Goal: Task Accomplishment & Management: Manage account settings

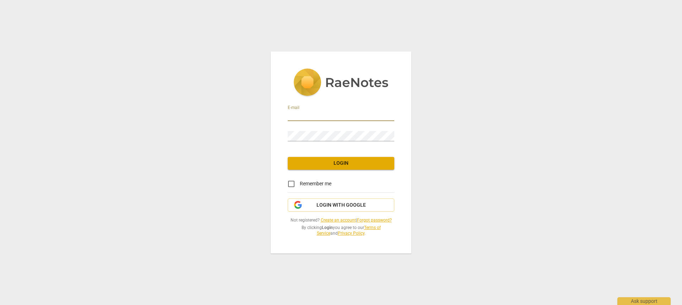
click at [307, 118] on input "email" at bounding box center [341, 116] width 107 height 10
type input "[EMAIL_ADDRESS][DOMAIN_NAME]"
click at [315, 163] on span "Login" at bounding box center [340, 163] width 95 height 7
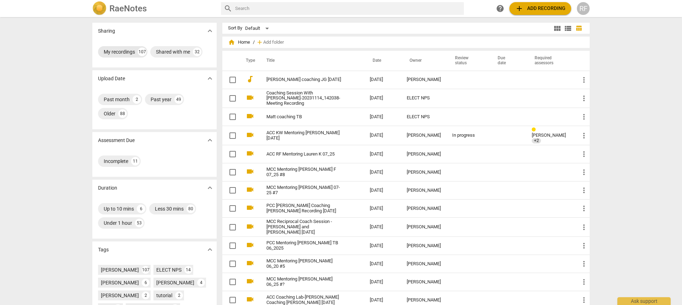
click at [121, 52] on div "My recordings" at bounding box center [119, 51] width 31 height 7
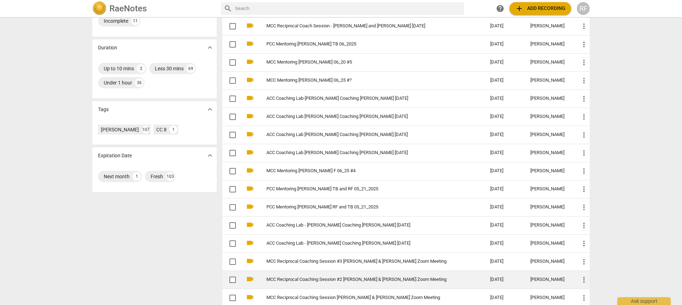
scroll to position [162, 0]
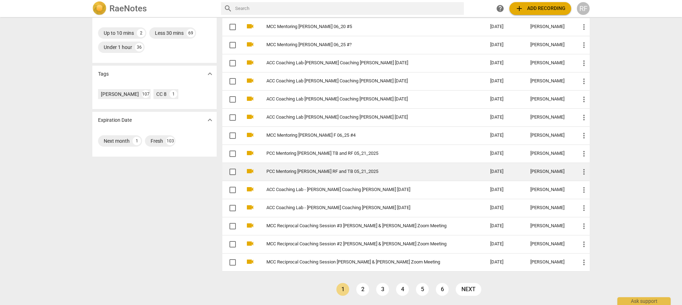
click at [285, 170] on link "PCC Mentoring [PERSON_NAME] RF and TB 05_21_2025" at bounding box center [365, 171] width 198 height 5
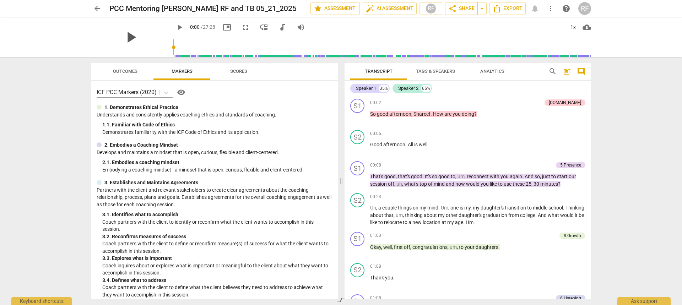
click at [125, 36] on span "play_arrow" at bounding box center [130, 37] width 18 height 18
type input "19"
click at [98, 10] on span "arrow_back" at bounding box center [97, 8] width 9 height 9
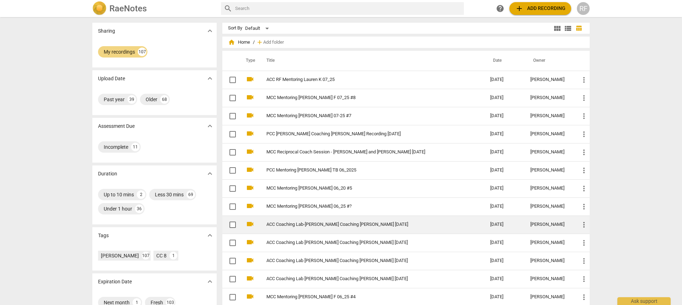
click at [293, 223] on link "ACC Coaching Lab-[PERSON_NAME] Coaching [PERSON_NAME] [DATE]" at bounding box center [365, 224] width 198 height 5
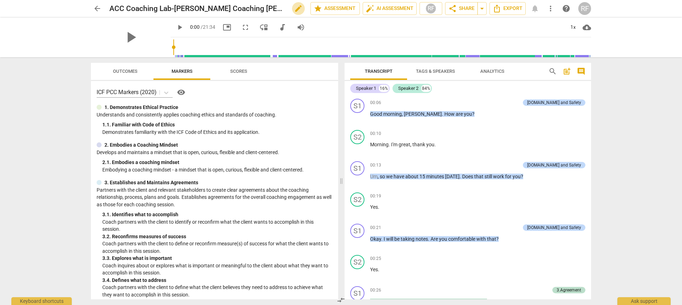
click at [294, 7] on span "edit" at bounding box center [298, 8] width 9 height 9
click at [157, 7] on input "ACC Coaching Lab-[PERSON_NAME] Coaching [PERSON_NAME] [DATE]" at bounding box center [194, 8] width 170 height 13
click at [175, 7] on input "ACC Mentoring Lab-[PERSON_NAME] Coaching [PERSON_NAME] [DATE]" at bounding box center [194, 8] width 170 height 13
click at [223, 7] on input "ACC Mentoring RF [PERSON_NAME] Coaching [PERSON_NAME] [DATE]" at bounding box center [194, 8] width 170 height 13
click at [215, 9] on input "ACC Mentoring RF [PERSON_NAME] L [PERSON_NAME] [DATE]" at bounding box center [194, 8] width 170 height 13
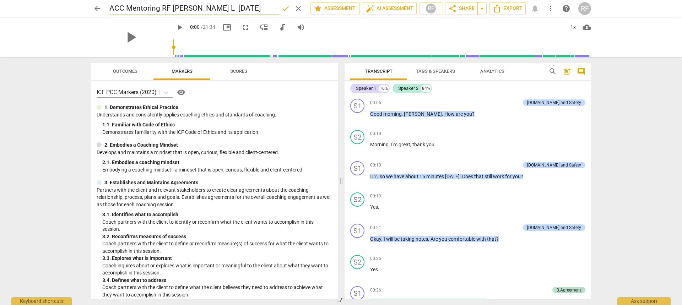
click at [217, 7] on input "ACC Mentoring RF [PERSON_NAME] L [DATE]" at bounding box center [194, 8] width 170 height 13
click at [218, 8] on input "ACC Mentoring RF [PERSON_NAME] L [DATE]" at bounding box center [194, 8] width 170 height 13
click at [125, 7] on input "ACC Mentoring RF [PERSON_NAME] L 6_25" at bounding box center [194, 8] width 170 height 13
click at [180, 7] on input "ACC RF Mentoring RF [PERSON_NAME] L 6_25" at bounding box center [194, 8] width 170 height 13
type input "ACC RF Mentoring [PERSON_NAME] L 6_25"
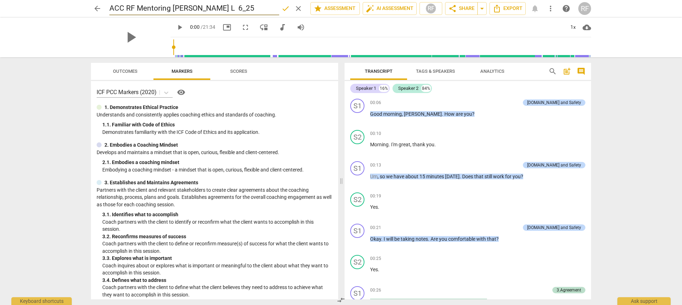
click at [284, 9] on span "done" at bounding box center [285, 8] width 9 height 9
click at [97, 5] on span "arrow_back" at bounding box center [97, 8] width 9 height 9
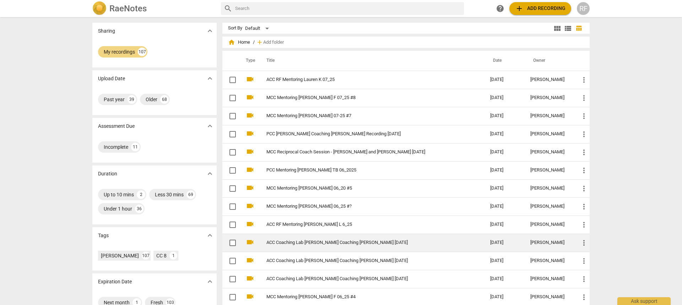
click at [314, 243] on link "ACC Coaching Lab [PERSON_NAME] Coaching [PERSON_NAME] [DATE]" at bounding box center [365, 242] width 198 height 5
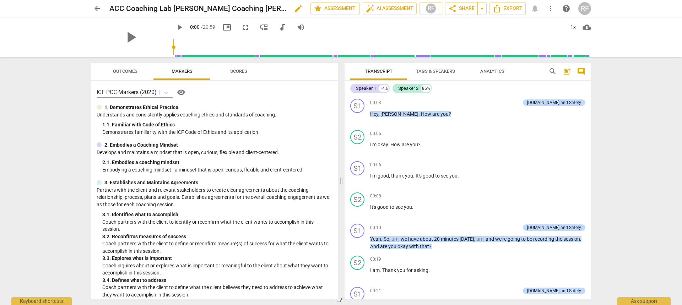
click at [297, 9] on span "edit" at bounding box center [298, 8] width 9 height 9
click at [203, 8] on input "ACC RF Mentoring [PERSON_NAME] Coaching [PERSON_NAME] [DATE]" at bounding box center [194, 8] width 170 height 13
click at [268, 8] on input "ACC RF Mentoring [PERSON_NAME] [PERSON_NAME] [DATE]" at bounding box center [194, 8] width 170 height 13
type input "ACC RF Mentoring [PERSON_NAME] 6_25"
click at [284, 8] on span "done" at bounding box center [285, 8] width 9 height 9
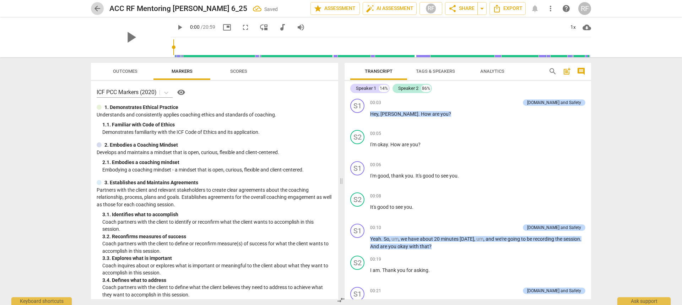
click at [96, 6] on span "arrow_back" at bounding box center [97, 8] width 9 height 9
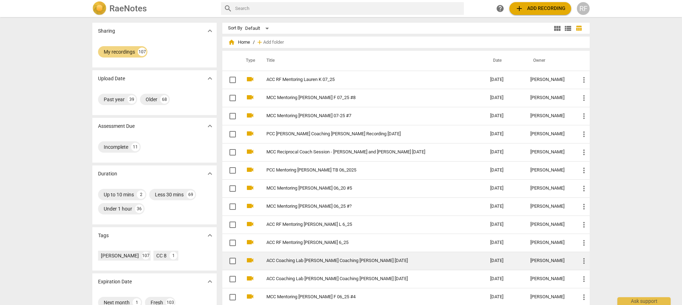
click at [317, 262] on link "ACC Coaching Lab [PERSON_NAME] Coaching [PERSON_NAME] [DATE]" at bounding box center [365, 260] width 198 height 5
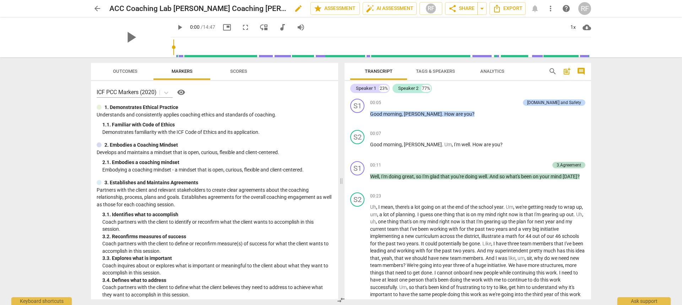
click at [294, 10] on span "edit" at bounding box center [298, 8] width 9 height 9
click at [173, 8] on input "ACC Coaching Lab [PERSON_NAME] Coaching [PERSON_NAME] [DATE]" at bounding box center [194, 8] width 170 height 13
click at [242, 6] on input "ACC RF Mentoring [PERSON_NAME] Coaching [PERSON_NAME] [DATE]" at bounding box center [194, 8] width 170 height 13
click at [215, 9] on input "ACC RF Mentoring [PERSON_NAME] S [DATE]" at bounding box center [194, 8] width 170 height 13
type input "ACC RF Mentoring [PERSON_NAME] S 6_25"
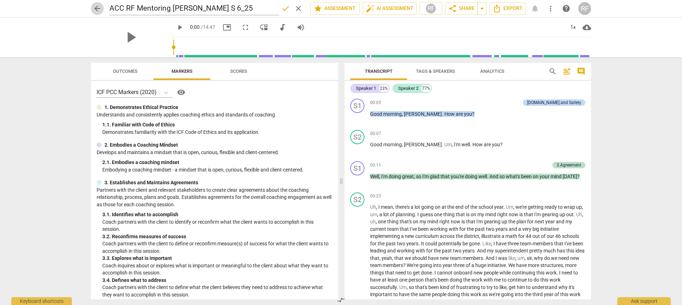
click at [101, 9] on span "arrow_back" at bounding box center [97, 8] width 9 height 9
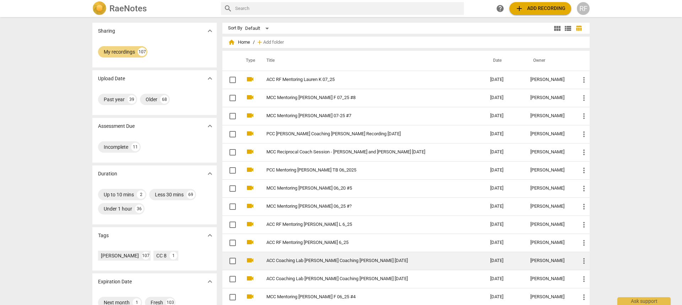
scroll to position [36, 0]
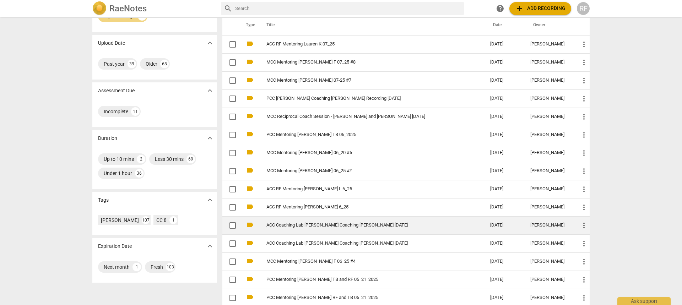
click at [327, 226] on link "ACC Coaching Lab [PERSON_NAME] Coaching [PERSON_NAME] [DATE]" at bounding box center [365, 225] width 198 height 5
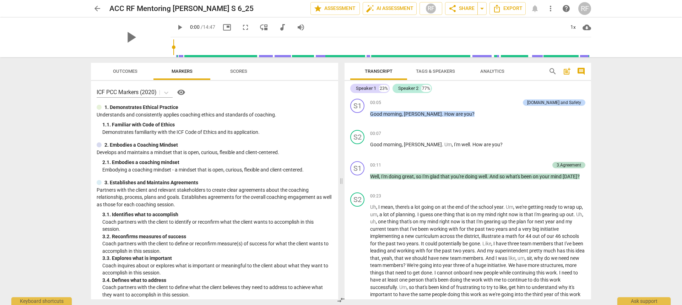
click at [94, 7] on span "arrow_back" at bounding box center [97, 8] width 9 height 9
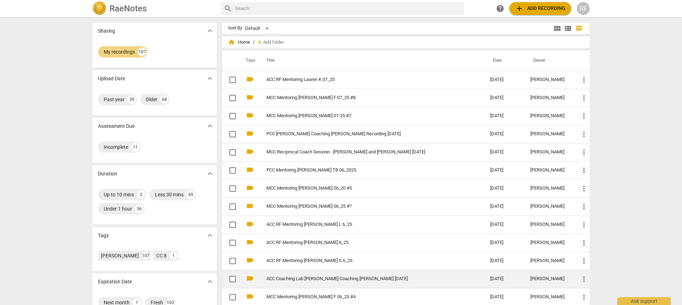
click at [316, 279] on link "ACC Coaching Lab [PERSON_NAME] Coaching [PERSON_NAME] [DATE]" at bounding box center [365, 278] width 198 height 5
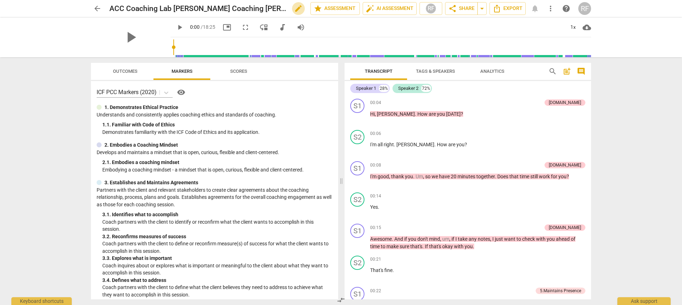
click at [297, 7] on span "edit" at bounding box center [298, 8] width 9 height 9
click at [157, 9] on input "ACC Coaching Lab [PERSON_NAME] Coaching [PERSON_NAME] [DATE]" at bounding box center [194, 8] width 170 height 13
click at [262, 6] on input "ACC RF Mentoring Heather Coaching [PERSON_NAME] [DATE]" at bounding box center [194, 8] width 170 height 13
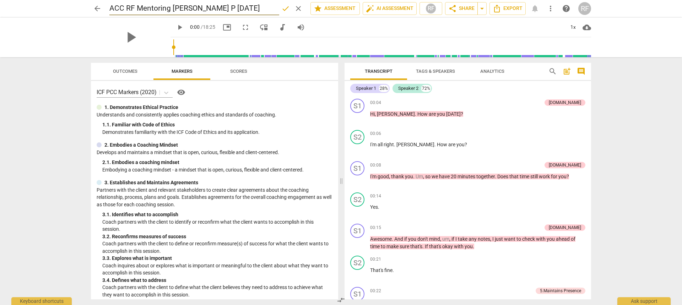
click at [224, 9] on input "ACC RF Mentoring [PERSON_NAME] P [DATE]" at bounding box center [194, 8] width 170 height 13
type input "ACC RF Mentoring [PERSON_NAME] P 6_25"
click at [281, 8] on span "done" at bounding box center [285, 8] width 9 height 9
click at [93, 6] on span "arrow_back" at bounding box center [97, 8] width 13 height 9
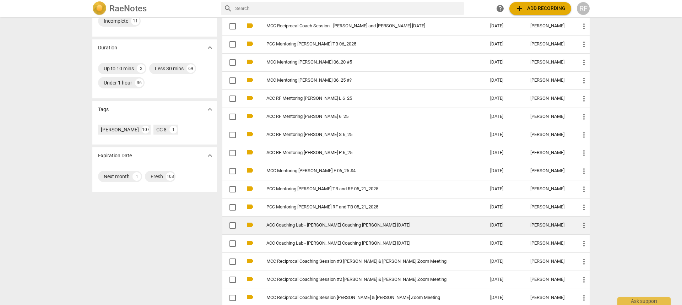
scroll to position [91, 0]
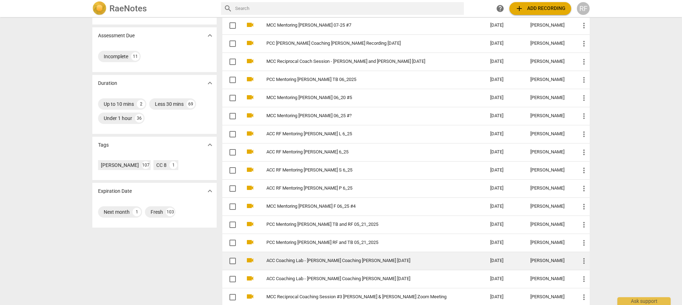
click at [305, 259] on link "ACC Coaching Lab - [PERSON_NAME] Coaching [PERSON_NAME] [DATE]" at bounding box center [365, 260] width 198 height 5
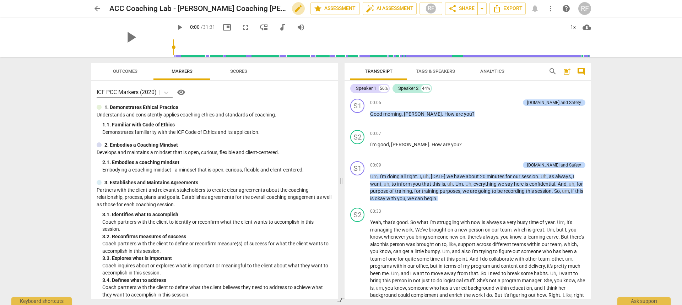
click at [297, 10] on span "edit" at bounding box center [298, 8] width 9 height 9
click at [189, 7] on input "ACC RF Coaching Lab - [PERSON_NAME] Coaching [PERSON_NAME] [DATE]" at bounding box center [194, 8] width 170 height 13
click at [252, 7] on input "ACC RF Mentoring [PERSON_NAME] Coaching [PERSON_NAME] [DATE]" at bounding box center [194, 8] width 170 height 13
click at [214, 6] on input "ACC RF Mentoring [PERSON_NAME] S [DATE]" at bounding box center [194, 8] width 170 height 13
type input "ACC RF Mentoring [PERSON_NAME] S 5_25"
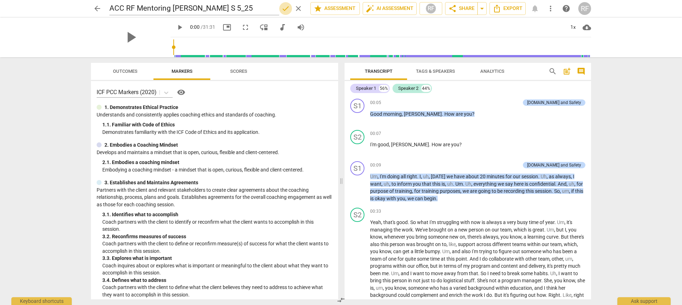
click at [282, 10] on span "done" at bounding box center [285, 8] width 9 height 9
click at [100, 6] on span "arrow_back" at bounding box center [97, 8] width 9 height 9
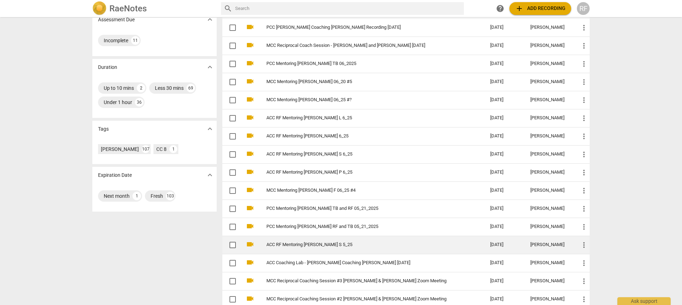
scroll to position [142, 0]
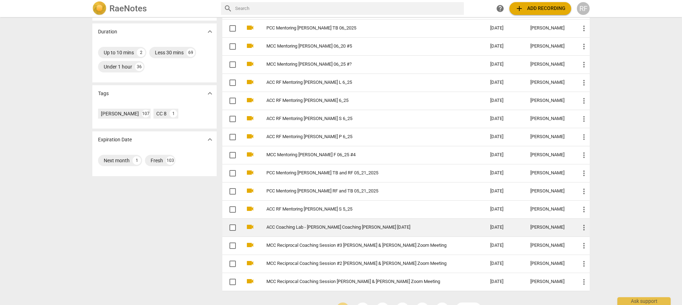
click at [299, 227] on link "ACC Coaching Lab - [PERSON_NAME] Coaching [PERSON_NAME] [DATE]" at bounding box center [365, 227] width 198 height 5
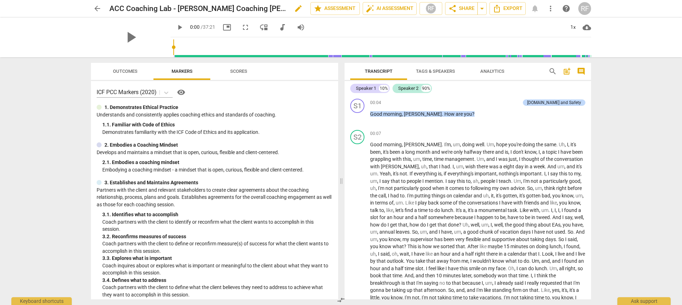
click at [294, 8] on span "edit" at bounding box center [298, 8] width 9 height 9
click at [169, 8] on input "ACC Coaching Lab - [PERSON_NAME] Coaching [PERSON_NAME] [DATE]" at bounding box center [194, 8] width 170 height 13
click at [203, 7] on input "ACC RF Mentoring [PERSON_NAME] Coaching [PERSON_NAME] [DATE]" at bounding box center [194, 8] width 170 height 13
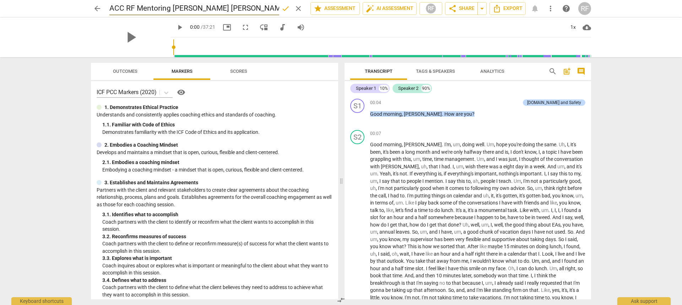
click at [261, 8] on input "ACC RF Mentoring [PERSON_NAME] [PERSON_NAME] [DATE]" at bounding box center [194, 8] width 170 height 13
click at [229, 8] on input "ACC RF Mentoring [PERSON_NAME] [DATE]" at bounding box center [194, 8] width 170 height 13
type input "ACC RF Mentoring [PERSON_NAME] 5_25"
click at [282, 7] on span "done" at bounding box center [285, 8] width 9 height 9
click at [95, 7] on span "arrow_back" at bounding box center [97, 8] width 9 height 9
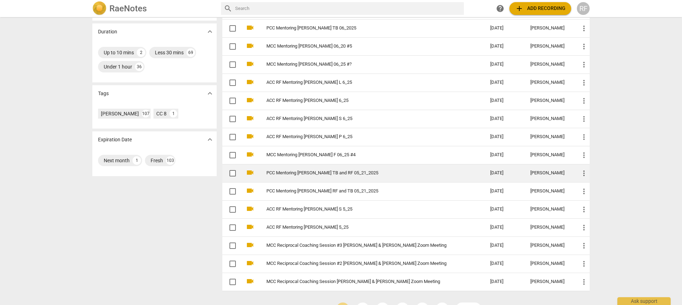
scroll to position [162, 0]
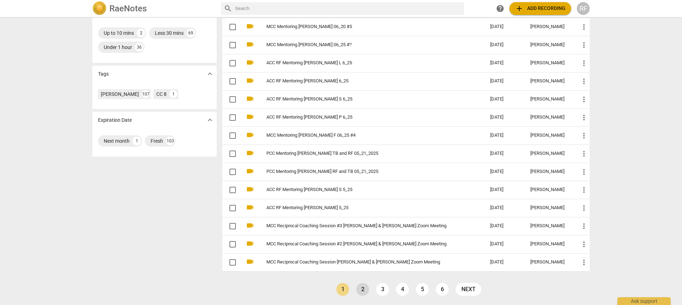
click at [360, 287] on link "2" at bounding box center [362, 289] width 13 height 13
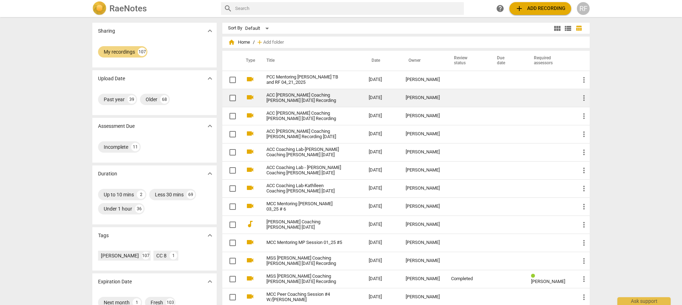
click at [312, 96] on link "ACC [PERSON_NAME] Coaching [PERSON_NAME] [DATE] Recording" at bounding box center [304, 98] width 77 height 11
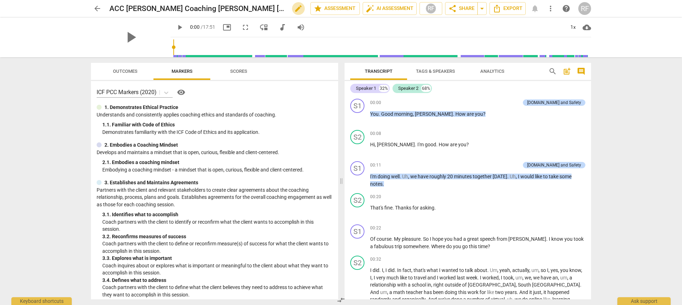
click at [294, 9] on span "edit" at bounding box center [298, 8] width 9 height 9
click at [126, 8] on input "ACC [PERSON_NAME] Coaching [PERSON_NAME] [DATE] Recording" at bounding box center [194, 8] width 170 height 13
click at [251, 7] on input "ACC RF Mentoring [PERSON_NAME] Coaching [PERSON_NAME] [DATE] Recording" at bounding box center [194, 8] width 170 height 13
click at [215, 9] on input "ACC RF Mentoring [PERSON_NAME] L [DATE] Recording" at bounding box center [194, 8] width 170 height 13
type input "ACC RF Mentoring [PERSON_NAME] L 4_25 Recording"
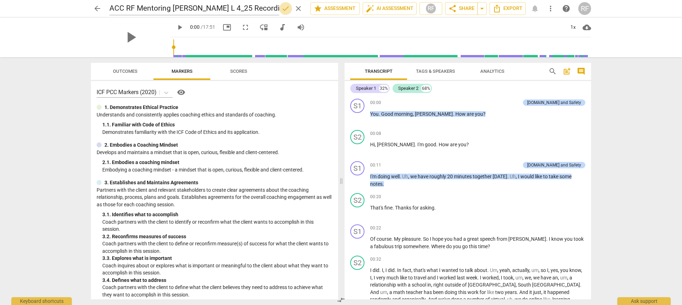
click at [284, 8] on span "done" at bounding box center [285, 8] width 9 height 9
click at [97, 6] on span "arrow_back" at bounding box center [97, 8] width 9 height 9
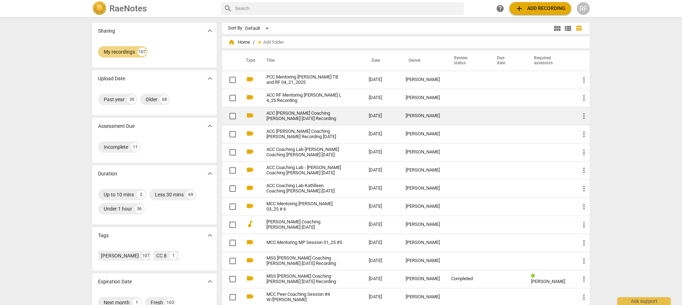
click at [293, 113] on link "ACC [PERSON_NAME] Coaching [PERSON_NAME] [DATE] Recording" at bounding box center [304, 116] width 77 height 11
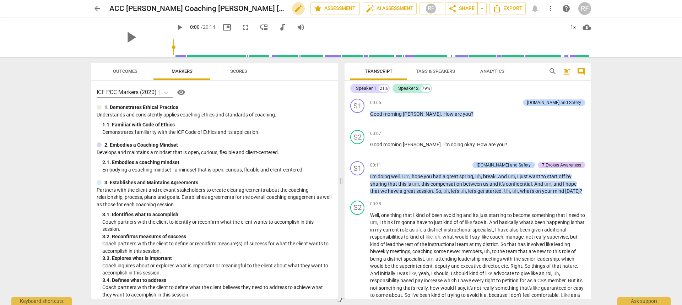
click at [294, 7] on span "edit" at bounding box center [298, 8] width 9 height 9
click at [176, 7] on input "ACC [PERSON_NAME] Coaching [PERSON_NAME] [DATE] Recording" at bounding box center [194, 8] width 170 height 13
click at [215, 8] on input "ACC RF Mentoring [PERSON_NAME] S [PERSON_NAME] [DATE] Recording" at bounding box center [194, 8] width 170 height 13
click at [216, 8] on input "ACC RF Mentoring [PERSON_NAME] S [DATE] Recording" at bounding box center [194, 8] width 170 height 13
type input "ACC RF Mentoring [PERSON_NAME] S 4_25 Recording"
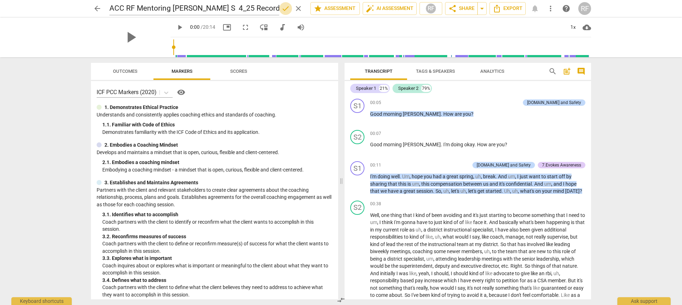
click at [284, 9] on span "done" at bounding box center [285, 8] width 9 height 9
click at [100, 9] on span "arrow_back" at bounding box center [97, 8] width 9 height 9
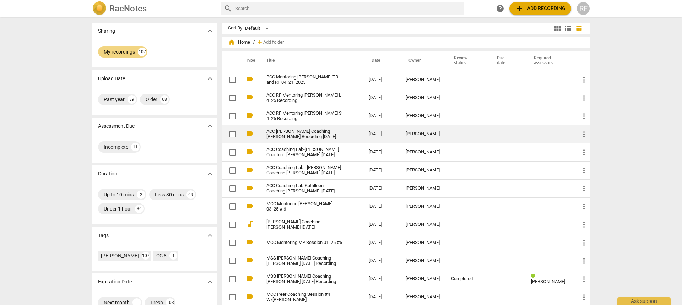
click at [284, 135] on link "ACC [PERSON_NAME] Coaching [PERSON_NAME] Recording [DATE]" at bounding box center [304, 134] width 77 height 11
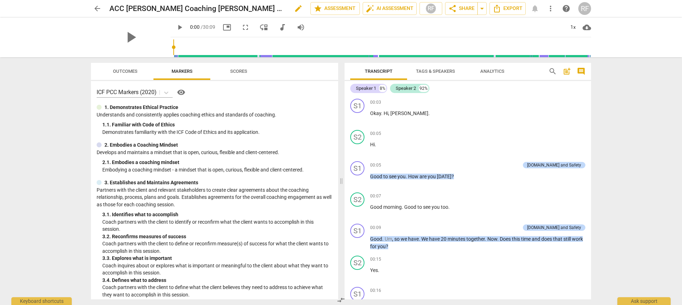
click at [294, 8] on span "edit" at bounding box center [298, 8] width 9 height 9
click at [151, 7] on input "ACC [PERSON_NAME] Coaching [PERSON_NAME] Recording [DATE]" at bounding box center [194, 8] width 170 height 13
type input "ACC RF Mentoring Coaching [PERSON_NAME] Recording [DATE]"
click at [96, 9] on span "arrow_back" at bounding box center [97, 8] width 9 height 9
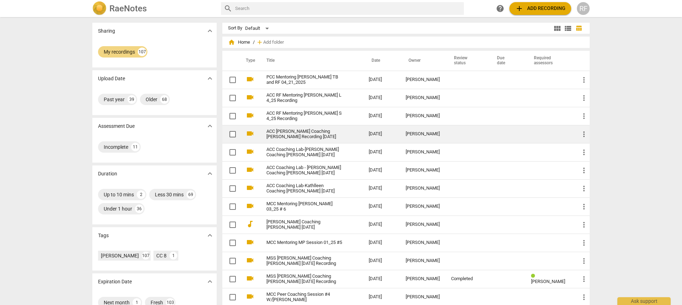
click at [293, 130] on link "ACC [PERSON_NAME] Coaching [PERSON_NAME] Recording [DATE]" at bounding box center [304, 134] width 77 height 11
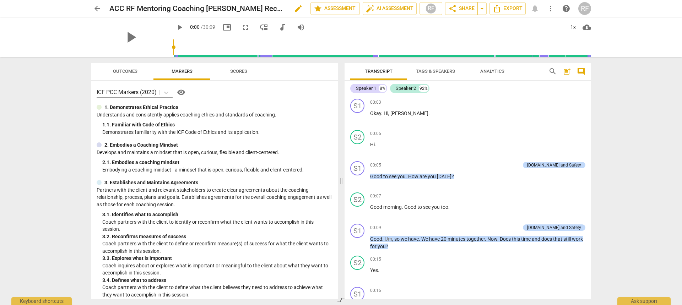
click at [172, 9] on h2 "ACC RF Mentoring Coaching [PERSON_NAME] Recording [DATE]" at bounding box center [197, 8] width 177 height 9
click at [294, 7] on span "edit" at bounding box center [298, 8] width 9 height 9
click at [165, 9] on input "ACC RF Mentoring Coaching [PERSON_NAME] Recording [DATE]" at bounding box center [194, 8] width 170 height 13
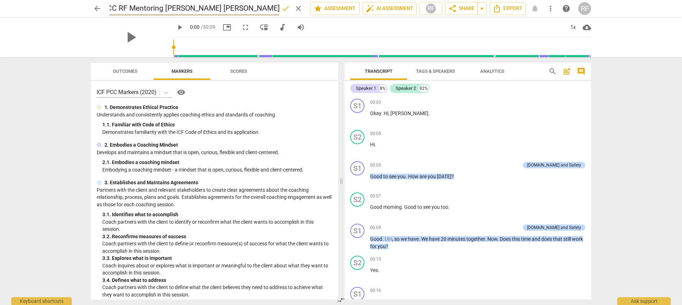
click at [274, 7] on input "ACC RF Mentoring [PERSON_NAME] [PERSON_NAME] Recording [DATE]" at bounding box center [194, 8] width 170 height 13
click at [223, 7] on input "ACC RF Mentoring [PERSON_NAME] P [DATE]" at bounding box center [194, 8] width 170 height 13
type input "ACC RF Mentoring [PERSON_NAME] P 4_25"
click at [284, 10] on span "done" at bounding box center [285, 8] width 9 height 9
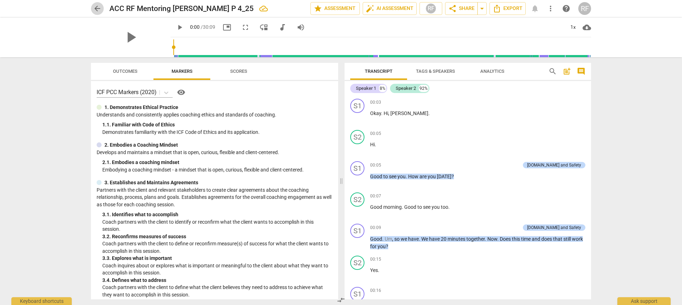
click at [97, 10] on span "arrow_back" at bounding box center [97, 8] width 9 height 9
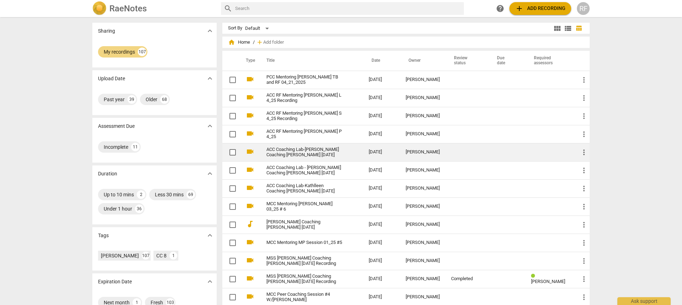
click at [294, 150] on link "ACC Coaching Lab-[PERSON_NAME] Coaching [PERSON_NAME] [DATE]" at bounding box center [304, 152] width 77 height 11
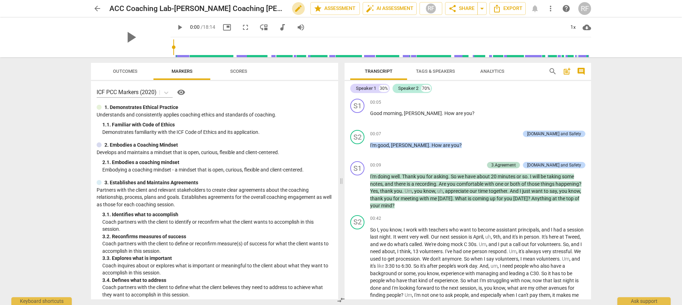
click at [294, 11] on span "edit" at bounding box center [298, 8] width 9 height 9
click at [168, 7] on input "ACC Coaching Lab-[PERSON_NAME] Coaching [PERSON_NAME] [DATE]" at bounding box center [194, 8] width 170 height 13
click at [192, 9] on input "ACC RF Mentoring [PERSON_NAME] Coaching [PERSON_NAME] [DATE]" at bounding box center [194, 8] width 170 height 13
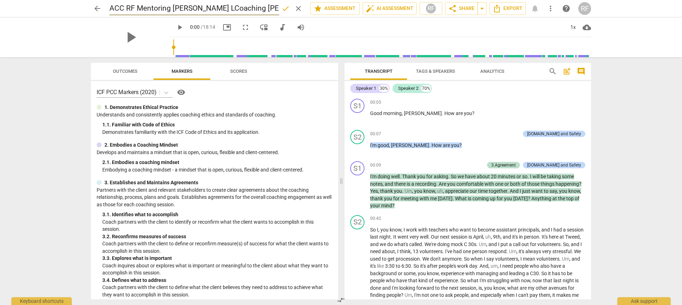
click at [260, 10] on input "ACC RF Mentoring [PERSON_NAME] LCoaching [PERSON_NAME] [DATE]" at bounding box center [194, 8] width 170 height 13
click at [215, 10] on input "ACC RF Mentoring [PERSON_NAME] L [DATE]" at bounding box center [194, 8] width 170 height 13
type input "ACC RF Mentoring [PERSON_NAME] L 3_25"
click at [282, 6] on span "done" at bounding box center [285, 8] width 9 height 9
click at [97, 9] on span "arrow_back" at bounding box center [97, 8] width 9 height 9
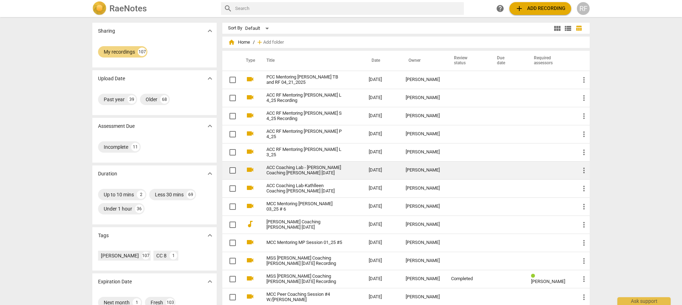
click at [287, 169] on link "ACC Coaching Lab - [PERSON_NAME] Coaching [PERSON_NAME] [DATE]" at bounding box center [304, 170] width 77 height 11
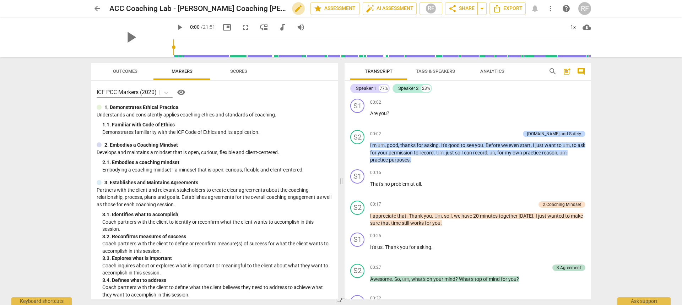
click at [296, 7] on span "edit" at bounding box center [298, 8] width 9 height 9
click at [157, 7] on input "ACC Coaching Lab - [PERSON_NAME] Coaching [PERSON_NAME] [DATE]" at bounding box center [194, 8] width 170 height 13
click at [200, 7] on input "ACC RF Mentoring Heather Coaching [PERSON_NAME] [DATE]" at bounding box center [194, 8] width 170 height 13
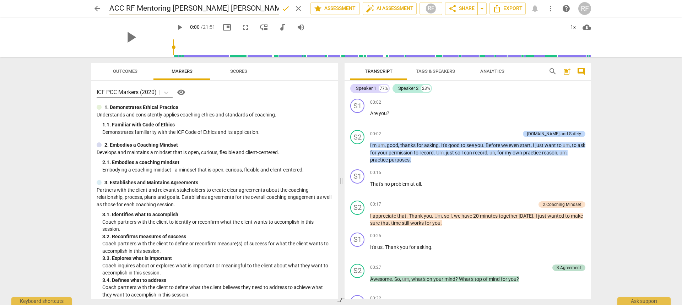
click at [267, 8] on input "ACC RF Mentoring [PERSON_NAME] [PERSON_NAME] [DATE]" at bounding box center [194, 8] width 170 height 13
click at [224, 7] on input "ACC RF Mentoring [PERSON_NAME] P [DATE]" at bounding box center [194, 8] width 170 height 13
type input "ACC RF Mentoring Heather P 3_25"
click at [284, 9] on span "done" at bounding box center [285, 8] width 9 height 9
click at [96, 6] on span "arrow_back" at bounding box center [97, 8] width 9 height 9
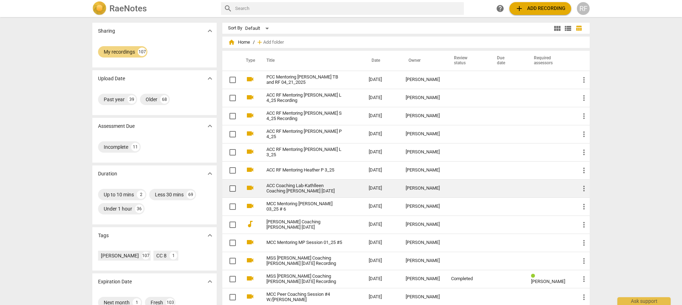
click at [296, 186] on link "ACC Coaching Lab-Kathlleen Coaching [PERSON_NAME] [DATE]" at bounding box center [304, 188] width 77 height 11
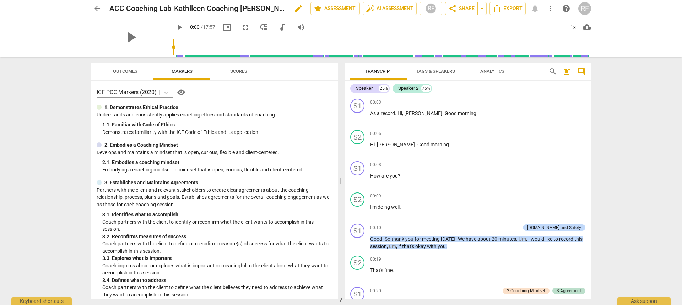
click at [295, 6] on span "edit" at bounding box center [298, 8] width 9 height 9
click at [165, 8] on input "ACC Coaching Lab-Kathlleen Coaching [PERSON_NAME] [DATE]" at bounding box center [194, 8] width 170 height 13
click at [189, 8] on input "ACC RF Mentoring Kathlleen Coaching [PERSON_NAME] [DATE]" at bounding box center [194, 8] width 170 height 13
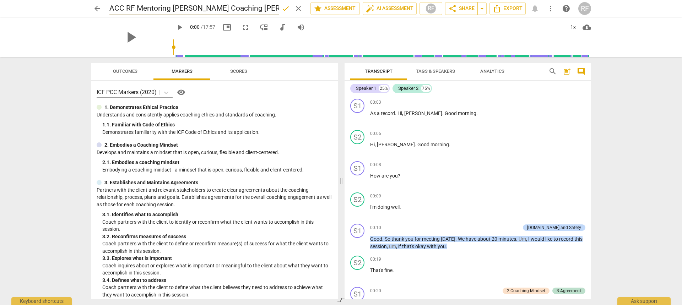
click at [204, 7] on input "ACC RF Mentoring [PERSON_NAME] Coaching [PERSON_NAME] [DATE]" at bounding box center [194, 8] width 170 height 13
click at [262, 7] on input "ACC RF Mentoring [PERSON_NAME] [PERSON_NAME] [DATE]" at bounding box center [194, 8] width 170 height 13
click at [229, 8] on input "ACC RF Mentoring [PERSON_NAME] [DATE]" at bounding box center [194, 8] width 170 height 13
type input "ACC RF Mentoring [PERSON_NAME] 3_25"
click at [281, 10] on span "done" at bounding box center [285, 8] width 9 height 9
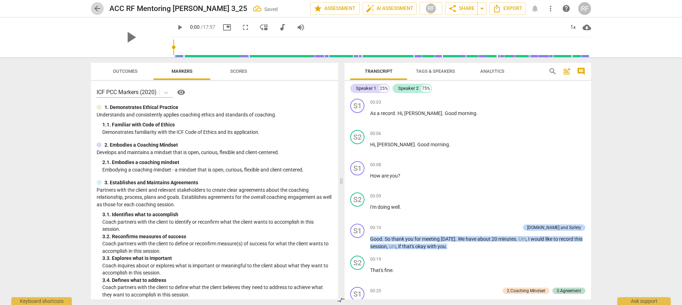
click at [100, 9] on span "arrow_back" at bounding box center [97, 8] width 9 height 9
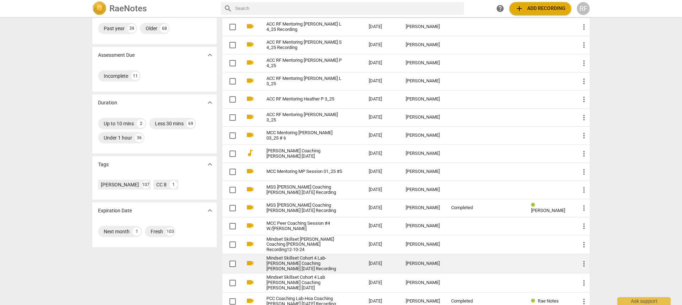
scroll to position [107, 0]
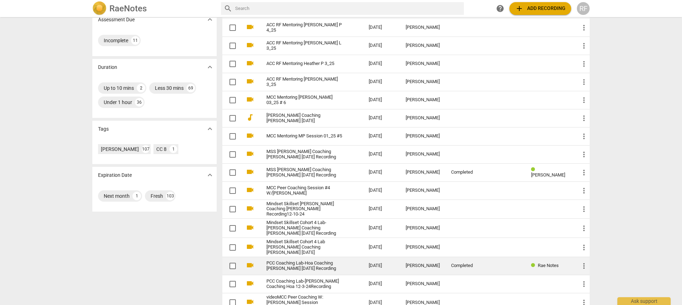
click at [300, 263] on link "PCC Coaching Lab-Hoa Coaching [PERSON_NAME] [DATE] Recording" at bounding box center [304, 266] width 77 height 11
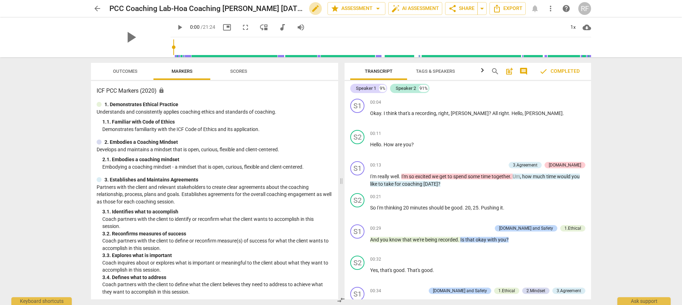
click at [312, 7] on span "edit" at bounding box center [315, 8] width 9 height 9
click at [156, 6] on input "PCC Coaching Lab-Hoa Coaching [PERSON_NAME] [DATE] Recording" at bounding box center [202, 8] width 187 height 13
click at [186, 7] on input "PCC RF Mentoring Hoa Coaching [PERSON_NAME] [DATE] Recording" at bounding box center [202, 8] width 187 height 13
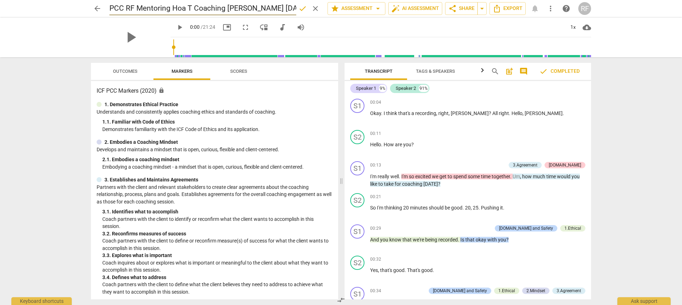
click at [252, 8] on input "PCC RF Mentoring Hoa T Coaching [PERSON_NAME] [DATE] Recording" at bounding box center [202, 8] width 187 height 13
click at [211, 9] on input "PCC RF Mentoring Hoa T [DATE] Recording" at bounding box center [202, 8] width 187 height 13
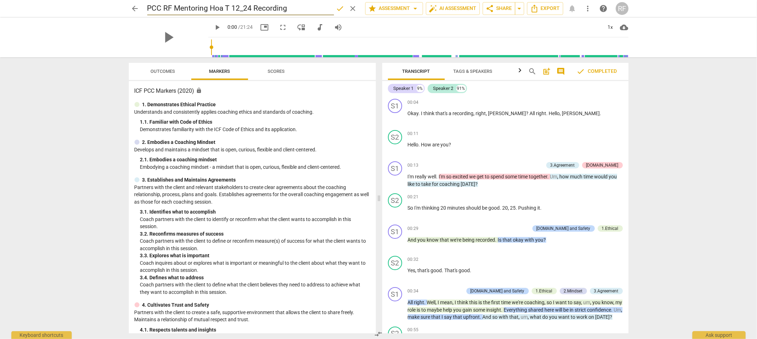
click at [289, 6] on input "PCC RF Mentoring Hoa T 12_24 Recording" at bounding box center [240, 8] width 187 height 13
type input "PCC RF Mentoring Hoa T 12_24"
click at [338, 9] on span "done" at bounding box center [340, 8] width 9 height 9
click at [133, 5] on span "arrow_back" at bounding box center [135, 8] width 9 height 9
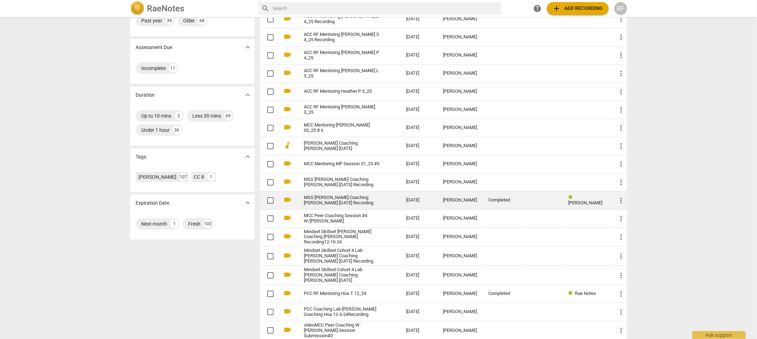
scroll to position [118, 0]
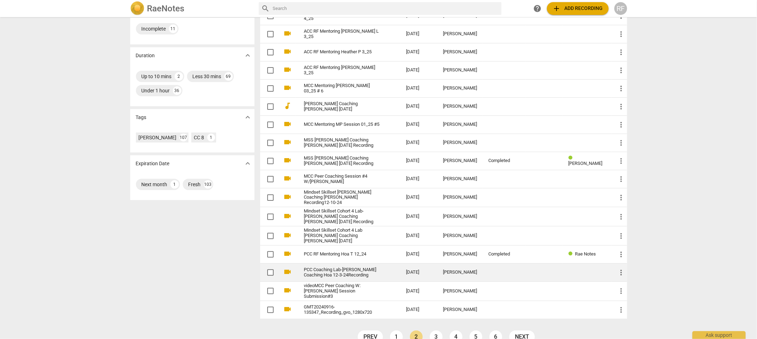
click at [349, 268] on link "PCC Coaching Lab-[PERSON_NAME] Coaching Hoa 12-3-24Recording" at bounding box center [342, 272] width 77 height 11
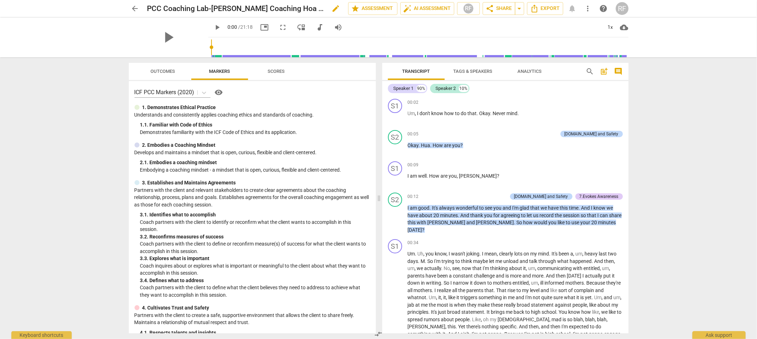
click at [212, 9] on h2 "PCC Coaching Lab-[PERSON_NAME] Coaching Hoa 12-3-24Recording" at bounding box center [235, 8] width 177 height 9
click at [337, 8] on span "edit" at bounding box center [336, 8] width 9 height 9
click at [182, 9] on input "PCC Coaching Lab-[PERSON_NAME] Coaching Hoa 12-3-24Recording" at bounding box center [232, 8] width 170 height 13
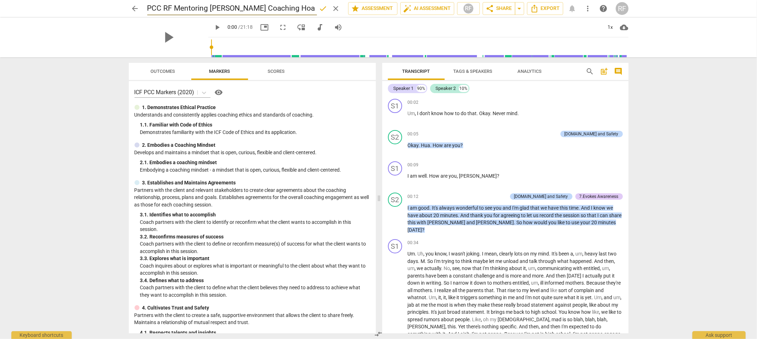
click at [235, 8] on input "PCC RF Mentoring [PERSON_NAME] Coaching Hoa 12-3-24Recording" at bounding box center [232, 8] width 170 height 13
click at [289, 6] on input "PCC RF Mentoring [PERSON_NAME] [PERSON_NAME] 12-3-24Recording" at bounding box center [232, 8] width 170 height 13
click at [261, 6] on input "PCC RF Mentoring [PERSON_NAME] M 12-3-24Recording" at bounding box center [232, 8] width 170 height 13
click at [305, 8] on input "PCC RF Mentoring [PERSON_NAME] M 12_24Recording" at bounding box center [232, 8] width 170 height 13
type input "PCC RF Mentoring [PERSON_NAME] M 12_24"
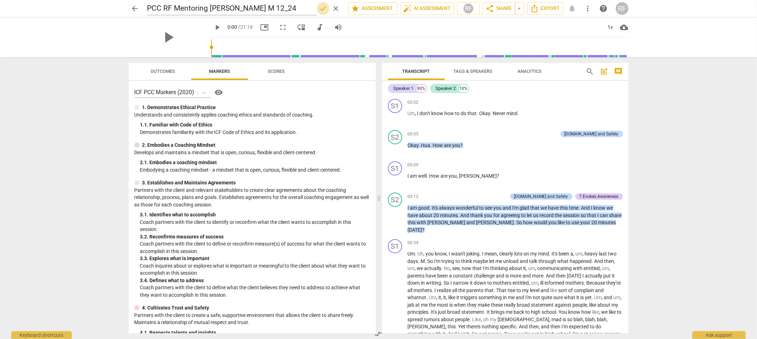
click at [319, 8] on span "done" at bounding box center [323, 8] width 9 height 9
click at [137, 8] on span "arrow_back" at bounding box center [135, 8] width 9 height 9
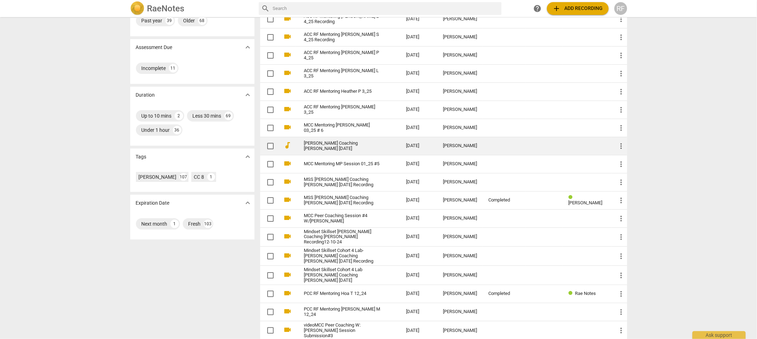
scroll to position [118, 0]
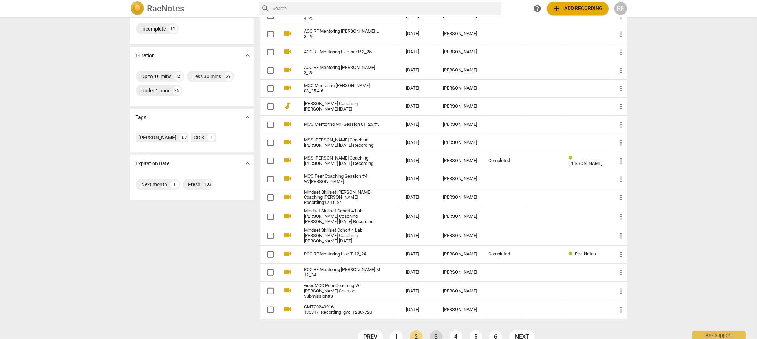
click at [436, 305] on link "3" at bounding box center [436, 336] width 13 height 13
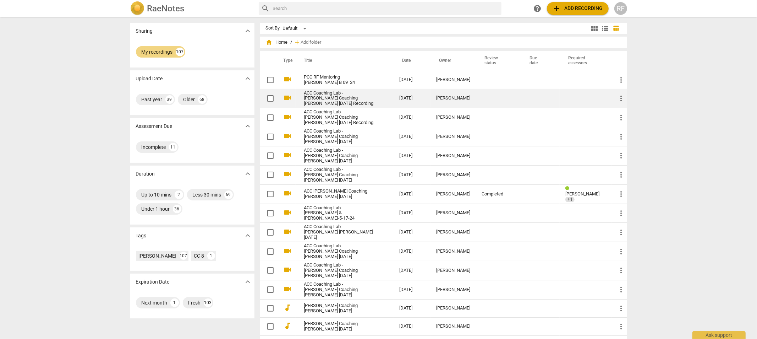
click at [324, 96] on link "ACC Coaching Lab - [PERSON_NAME] Coaching [PERSON_NAME] [DATE] Recording" at bounding box center [339, 99] width 70 height 16
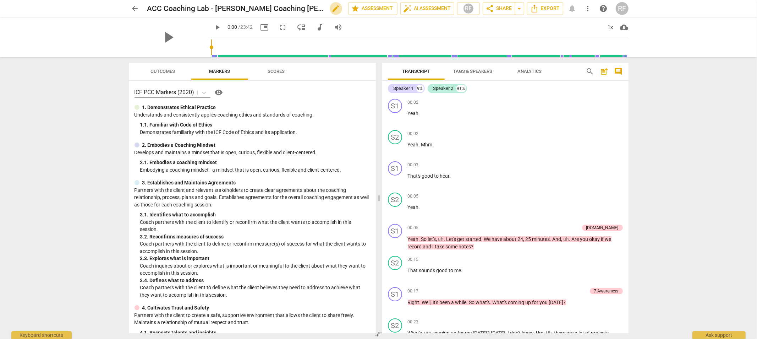
click at [334, 11] on span "edit" at bounding box center [336, 8] width 9 height 9
click at [171, 8] on input "ACC Coaching Lab - [PERSON_NAME] Coaching [PERSON_NAME] [DATE] Recording" at bounding box center [232, 8] width 170 height 13
click at [289, 8] on input "ACC RF Mentoring [PERSON_NAME] Coaching [PERSON_NAME] [DATE] Recording" at bounding box center [232, 8] width 170 height 13
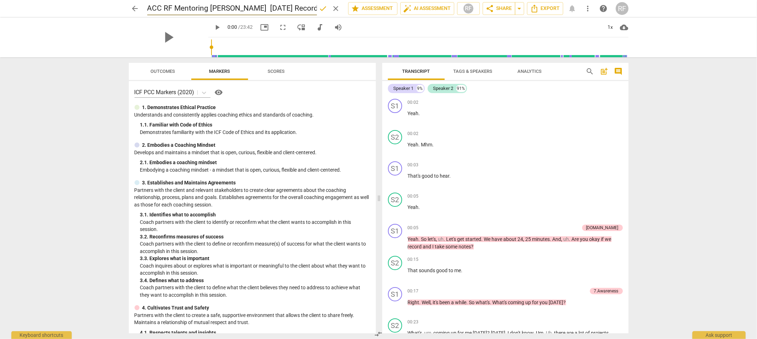
click at [257, 9] on input "ACC RF Mentoring [PERSON_NAME] [DATE] Recording" at bounding box center [232, 8] width 170 height 13
type input "ACC RF Mentoring [PERSON_NAME] 8_24 Recording"
click at [321, 10] on span "done" at bounding box center [323, 8] width 9 height 9
click at [332, 8] on span "edit" at bounding box center [336, 8] width 9 height 9
click at [237, 7] on input "ACC RF Mentoring [PERSON_NAME] 8_24 Recording" at bounding box center [232, 8] width 170 height 13
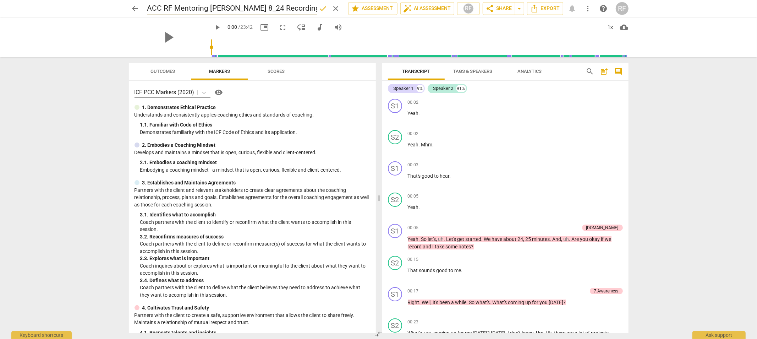
type input "ACC RF Mentoring [PERSON_NAME] 8_24 Recording"
click at [322, 8] on span "done" at bounding box center [323, 8] width 9 height 9
click at [134, 9] on span "arrow_back" at bounding box center [135, 8] width 9 height 9
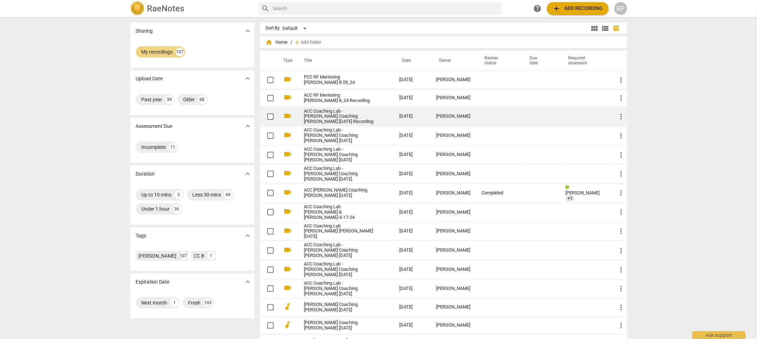
click at [323, 116] on link "ACC Coaching Lab - [PERSON_NAME] Coaching [PERSON_NAME] [DATE] Recording" at bounding box center [339, 117] width 70 height 16
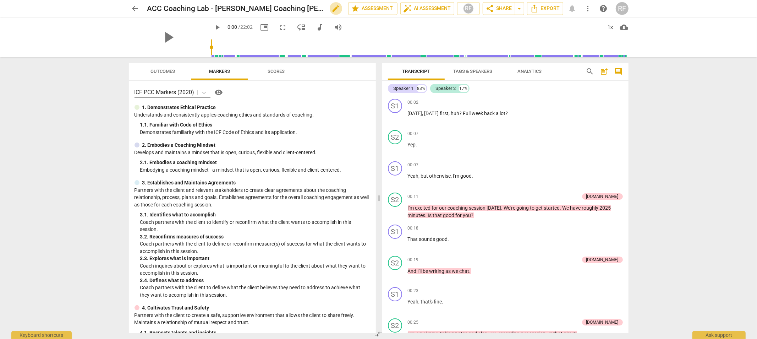
click at [334, 6] on span "edit" at bounding box center [336, 8] width 9 height 9
click at [170, 6] on input "ACC Coaching Lab - [PERSON_NAME] Coaching [PERSON_NAME] [DATE] Recording" at bounding box center [232, 8] width 170 height 13
click at [231, 7] on input "ACC RF Mentoring [PERSON_NAME] Coaching [PERSON_NAME] [DATE] Recording" at bounding box center [232, 8] width 170 height 13
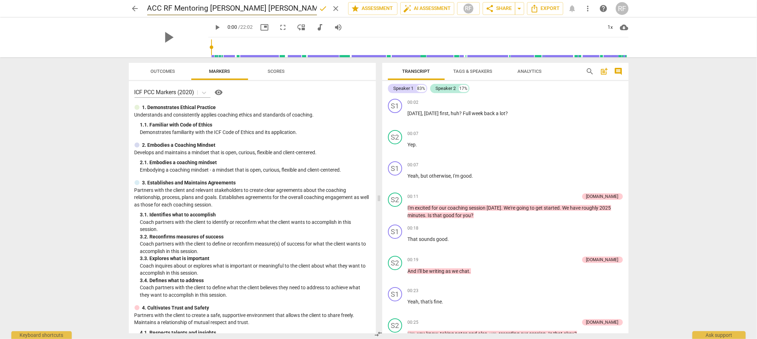
click at [296, 8] on input "ACC RF Mentoring [PERSON_NAME] [PERSON_NAME] [DATE] Recording" at bounding box center [232, 8] width 170 height 13
click at [254, 9] on input "ACC RF Mentoring [PERSON_NAME] P [DATE] Recording" at bounding box center [232, 8] width 170 height 13
click at [299, 6] on input "ACC RF Mentoring [PERSON_NAME] P 8_24 Recording" at bounding box center [232, 8] width 170 height 13
type input "ACC RF Mentoring [PERSON_NAME] P 8_24"
click at [322, 8] on span "done" at bounding box center [323, 8] width 9 height 9
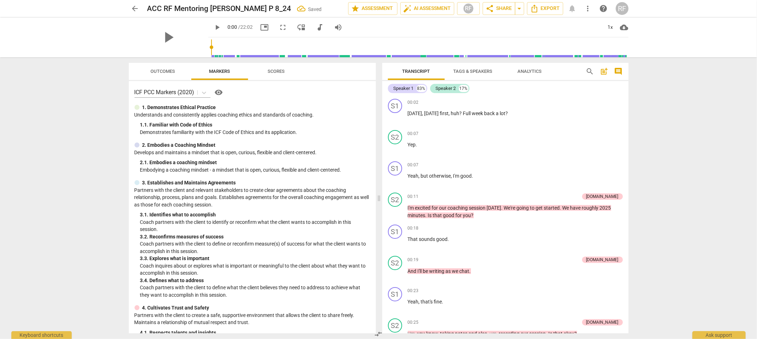
click at [133, 11] on span "arrow_back" at bounding box center [135, 8] width 9 height 9
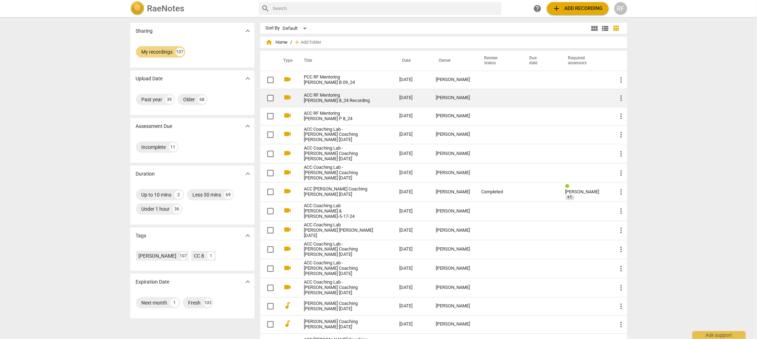
click at [334, 98] on link "ACC RF Mentoring [PERSON_NAME] 8_24 Recording" at bounding box center [339, 98] width 70 height 11
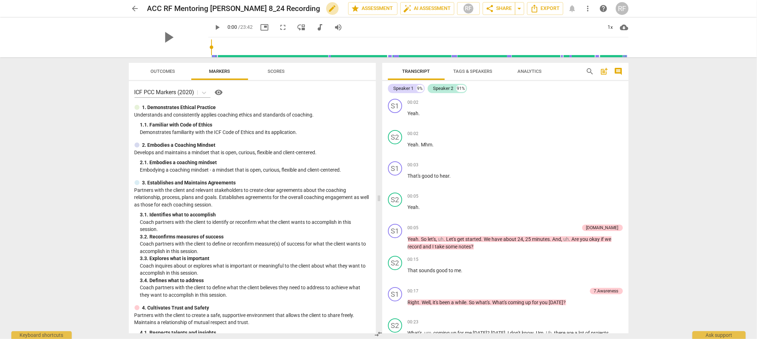
click at [328, 8] on span "edit" at bounding box center [332, 8] width 9 height 9
type input "ACC RF Mentoring [PERSON_NAME] 8_24"
click at [325, 6] on span "done" at bounding box center [323, 8] width 9 height 9
click at [135, 5] on span "arrow_back" at bounding box center [135, 8] width 9 height 9
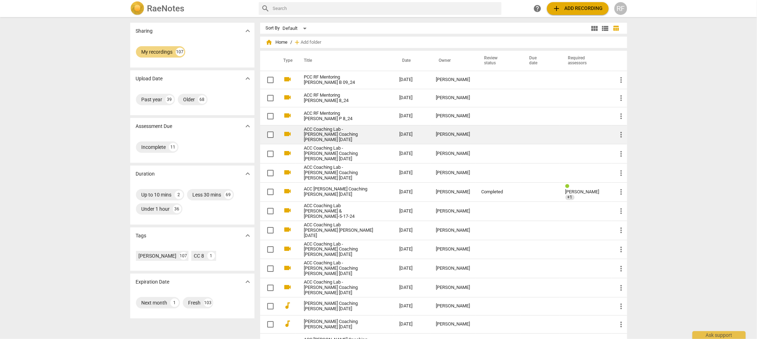
click at [332, 134] on link "ACC Coaching Lab - [PERSON_NAME] Coaching [PERSON_NAME] [DATE]" at bounding box center [339, 135] width 70 height 16
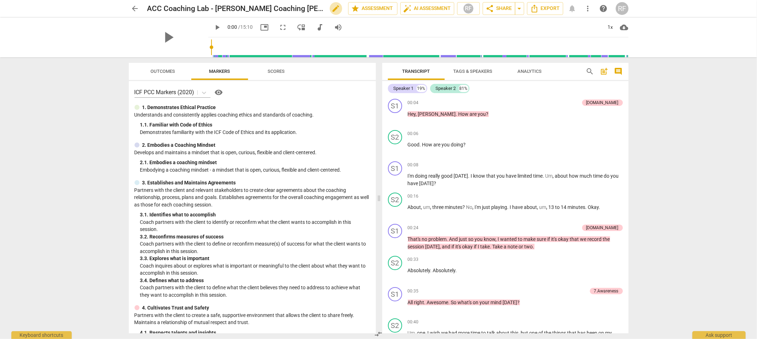
click at [332, 7] on span "edit" at bounding box center [336, 8] width 9 height 9
click at [208, 8] on input "ACC Coaching Lab - [PERSON_NAME] Coaching [PERSON_NAME] [DATE]" at bounding box center [232, 8] width 170 height 13
click at [285, 9] on input "ACC RF Mentoring [PERSON_NAME] Coaching [PERSON_NAME] [DATE]" at bounding box center [232, 8] width 170 height 13
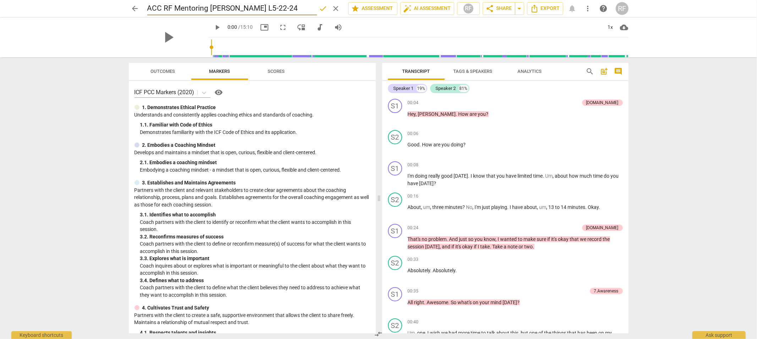
click at [251, 6] on input "ACC RF Mentoring [PERSON_NAME] L5-22-24" at bounding box center [232, 8] width 170 height 13
click at [235, 9] on input "ACC RF Mentoring [PERSON_NAME] L5_24" at bounding box center [232, 8] width 170 height 13
type input "ACC RF Mentoring [PERSON_NAME] L 5_24"
click at [322, 9] on span "done" at bounding box center [323, 8] width 9 height 9
click at [135, 6] on span "arrow_back" at bounding box center [135, 8] width 9 height 9
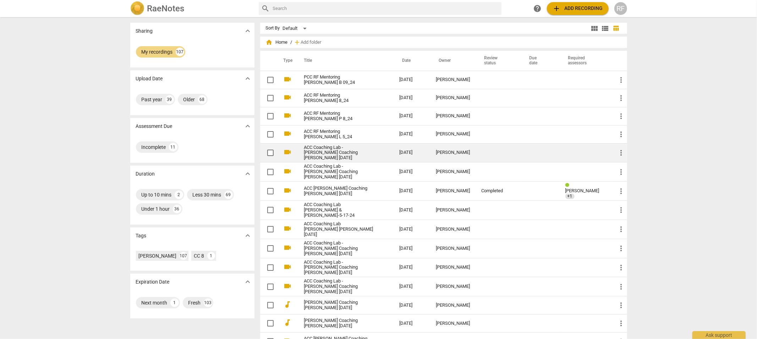
click at [339, 152] on link "ACC Coaching Lab - [PERSON_NAME] Coaching [PERSON_NAME] [DATE]" at bounding box center [339, 153] width 70 height 16
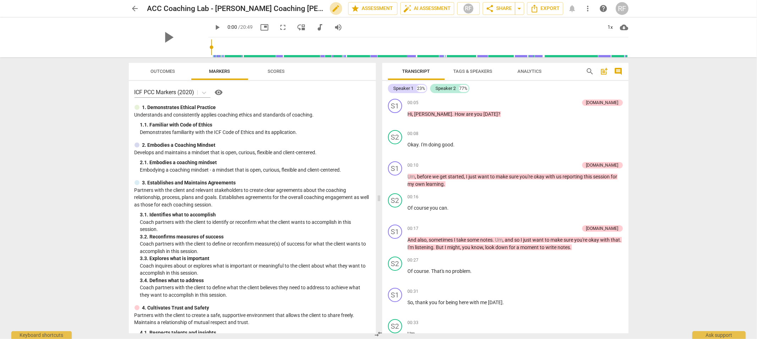
click at [335, 6] on span "edit" at bounding box center [336, 8] width 9 height 9
click at [209, 5] on input "ACC Coaching Lab - [PERSON_NAME] Coaching [PERSON_NAME] [DATE]" at bounding box center [232, 8] width 170 height 13
click at [287, 8] on input "ACC RF Mentoring Lauren Coaching [PERSON_NAME] [DATE]" at bounding box center [232, 8] width 170 height 13
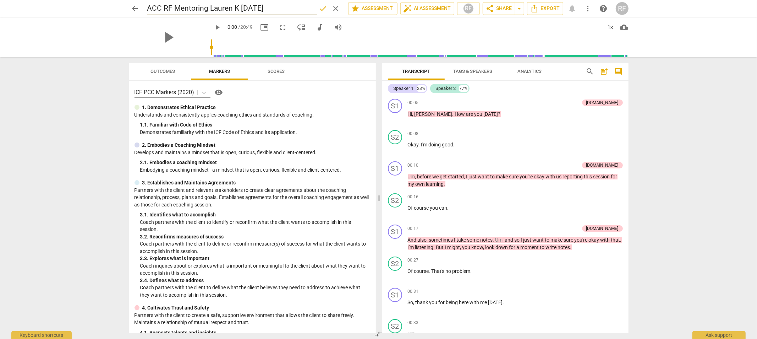
click at [258, 7] on input "ACC RF Mentoring Lauren K [DATE]" at bounding box center [232, 8] width 170 height 13
type input "ACC RF Mentoring Lauren K 5_24"
click at [319, 9] on span "done" at bounding box center [323, 8] width 9 height 9
click at [137, 6] on span "arrow_back" at bounding box center [135, 8] width 9 height 9
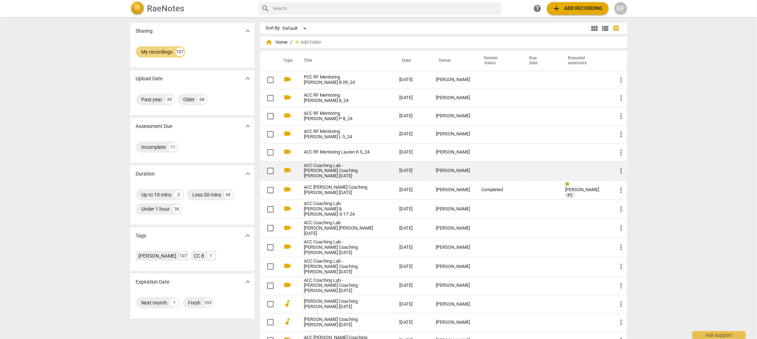
click at [333, 169] on link "ACC Coaching Lab - [PERSON_NAME] Coaching [PERSON_NAME] [DATE]" at bounding box center [339, 171] width 70 height 16
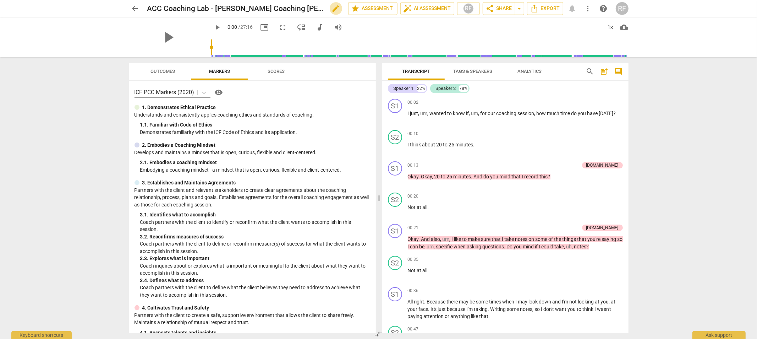
click at [334, 9] on span "edit" at bounding box center [336, 8] width 9 height 9
click at [206, 8] on input "ACC Coaching Lab - [PERSON_NAME] Coaching [PERSON_NAME] [DATE]" at bounding box center [232, 8] width 170 height 13
click at [215, 10] on input "ACC RF Mentoring - [PERSON_NAME] Coaching [PERSON_NAME] [DATE]" at bounding box center [232, 8] width 170 height 13
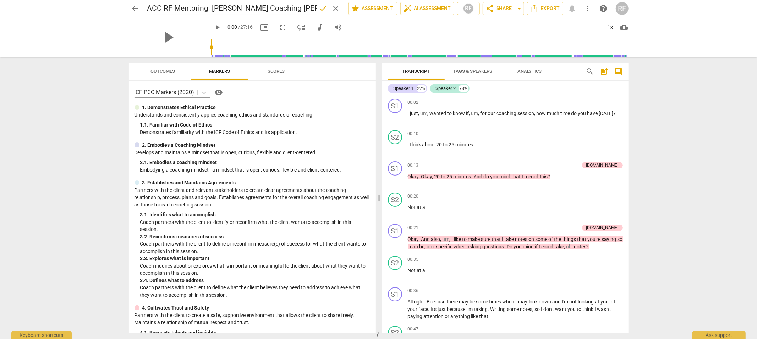
click at [290, 8] on input "ACC RF Mentoring [PERSON_NAME] Coaching [PERSON_NAME] [DATE]" at bounding box center [232, 8] width 170 height 13
type input "ACC RF Mentoring [PERSON_NAME] //5-22-24"
click at [237, 7] on h2 "ACC RF Mentoring [PERSON_NAME] //5-22-24" at bounding box center [223, 8] width 153 height 9
click at [235, 9] on h2 "ACC RF Mentoring [PERSON_NAME] //5-22-24" at bounding box center [223, 8] width 153 height 9
click at [322, 9] on span "edit" at bounding box center [326, 8] width 9 height 9
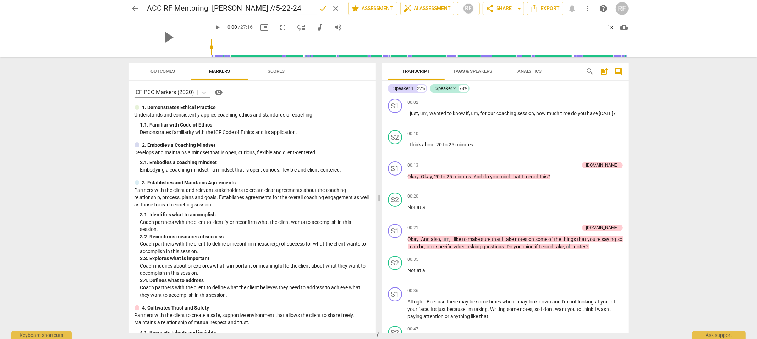
click at [237, 9] on input "ACC RF Mentoring [PERSON_NAME] //5-22-24" at bounding box center [232, 8] width 170 height 13
click at [256, 8] on input "ACC RF Mentoring [PERSON_NAME] N [DATE]" at bounding box center [232, 8] width 170 height 13
type input "ACC RF Mentoring [PERSON_NAME] N 5_24"
click at [321, 10] on span "done" at bounding box center [323, 8] width 9 height 9
